Goal: Check status: Check status

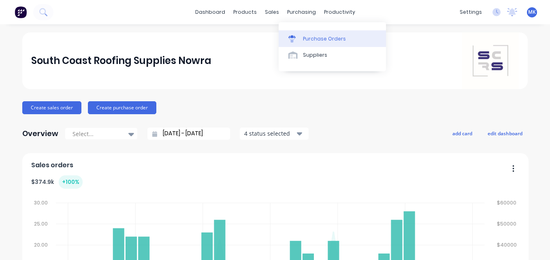
click at [302, 44] on link "Purchase Orders" at bounding box center [331, 38] width 107 height 16
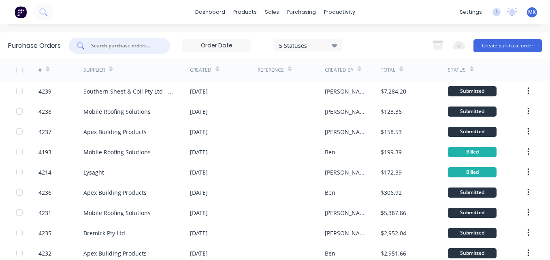
click at [138, 48] on input "text" at bounding box center [123, 46] width 67 height 8
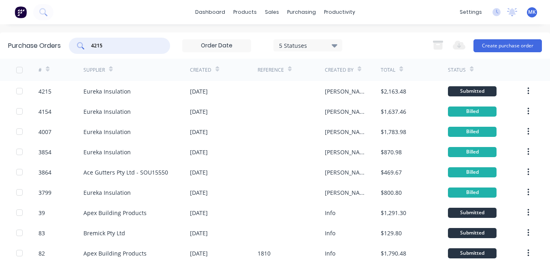
click at [118, 41] on div "4215" at bounding box center [119, 46] width 101 height 16
type input "4187"
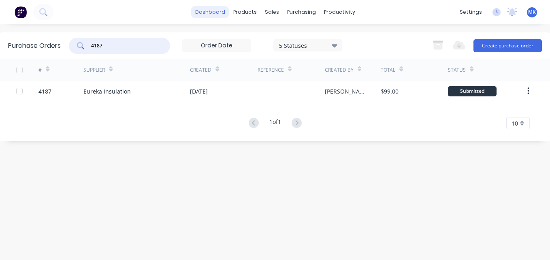
click at [202, 13] on link "dashboard" at bounding box center [210, 12] width 38 height 12
